Goal: Information Seeking & Learning: Learn about a topic

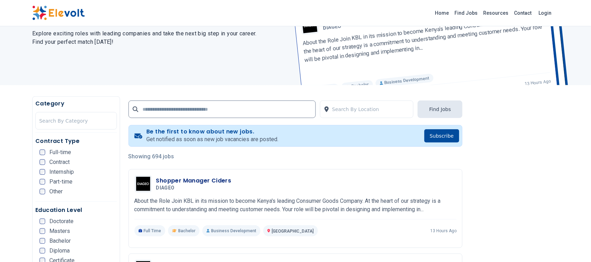
scroll to position [175, 0]
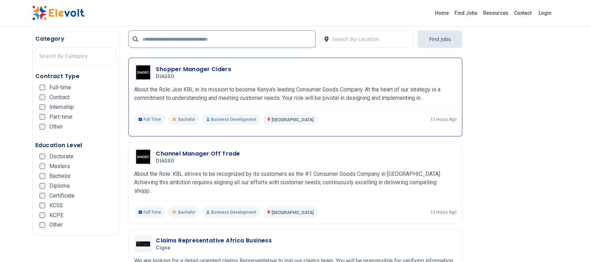
click at [201, 70] on h3 "Shopper Manager Ciders" at bounding box center [193, 69] width 75 height 8
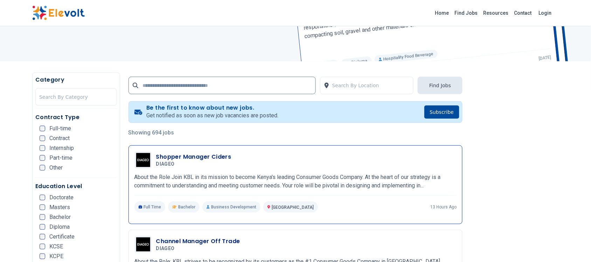
scroll to position [219, 0]
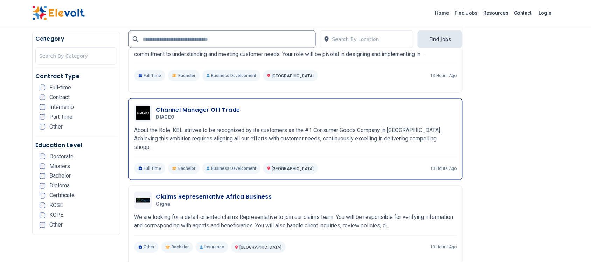
click at [211, 111] on h3 "Channel Manager Off Trade" at bounding box center [198, 110] width 84 height 8
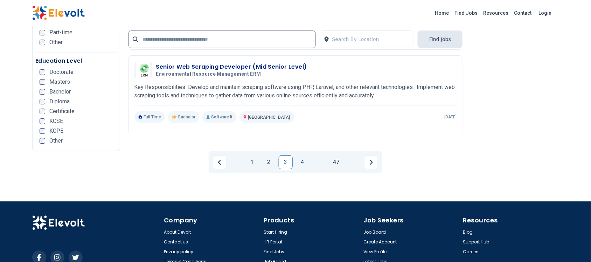
scroll to position [1430, 0]
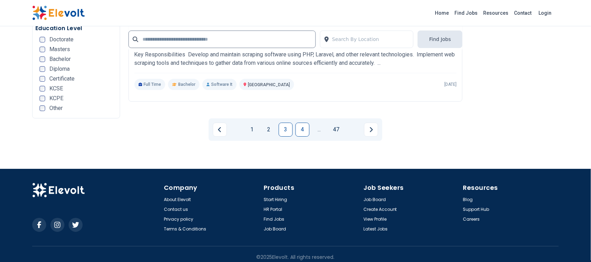
click at [305, 122] on link "4" at bounding box center [302, 129] width 14 height 14
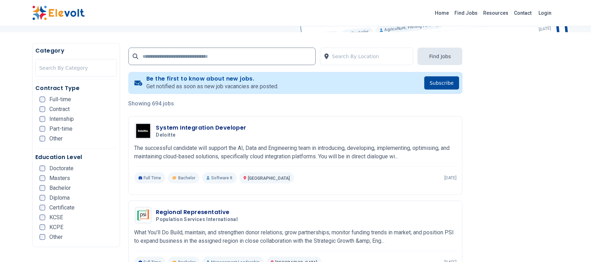
scroll to position [175, 0]
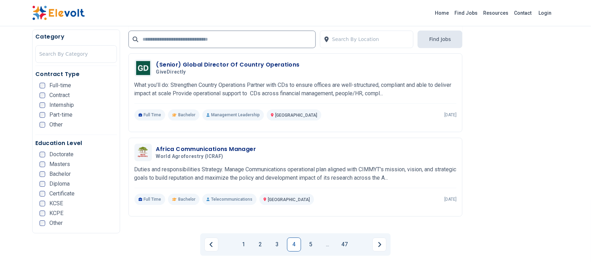
scroll to position [1430, 0]
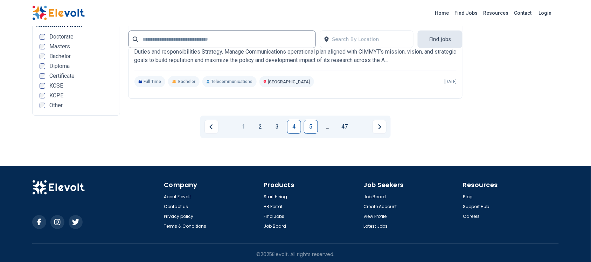
click at [308, 121] on link "5" at bounding box center [311, 127] width 14 height 14
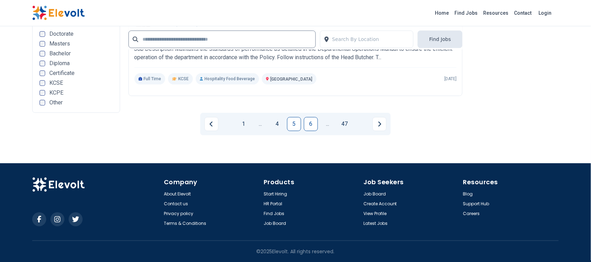
click at [306, 118] on link "6" at bounding box center [311, 124] width 14 height 14
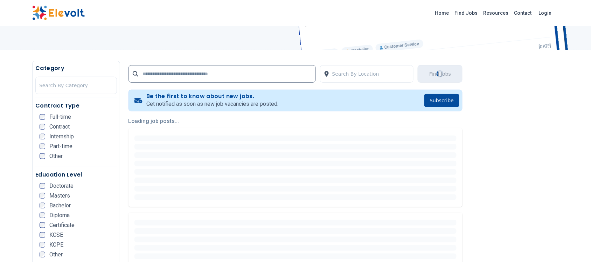
scroll to position [1, 0]
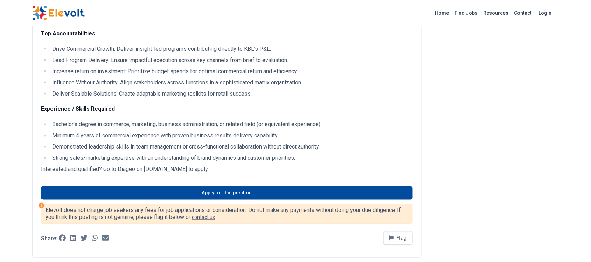
scroll to position [437, 0]
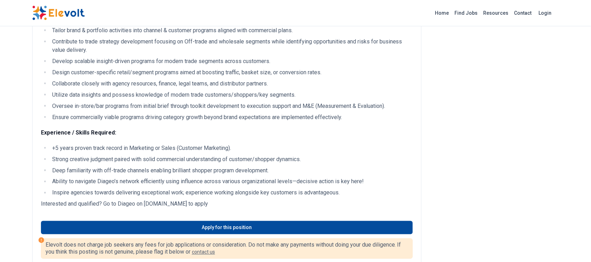
scroll to position [262, 0]
